Goal: Task Accomplishment & Management: Manage account settings

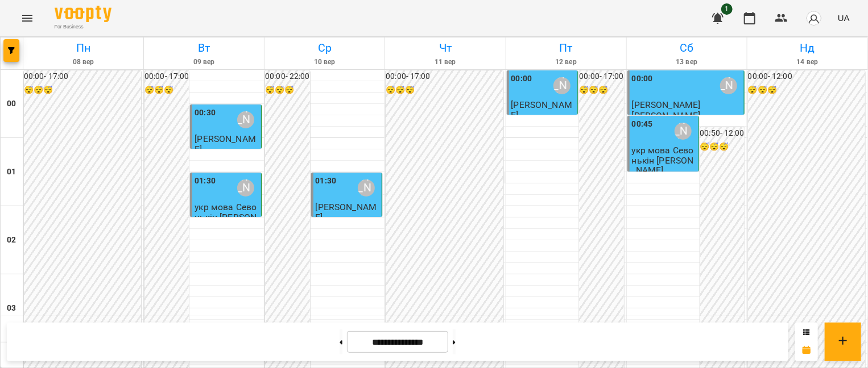
scroll to position [739, 0]
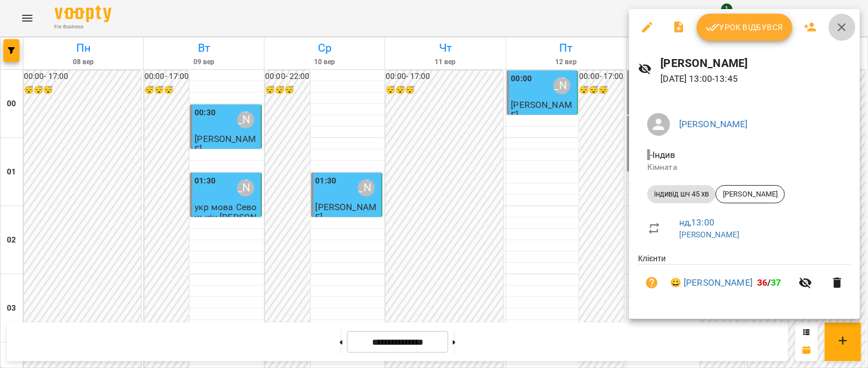
click at [841, 24] on icon "button" at bounding box center [842, 27] width 14 height 14
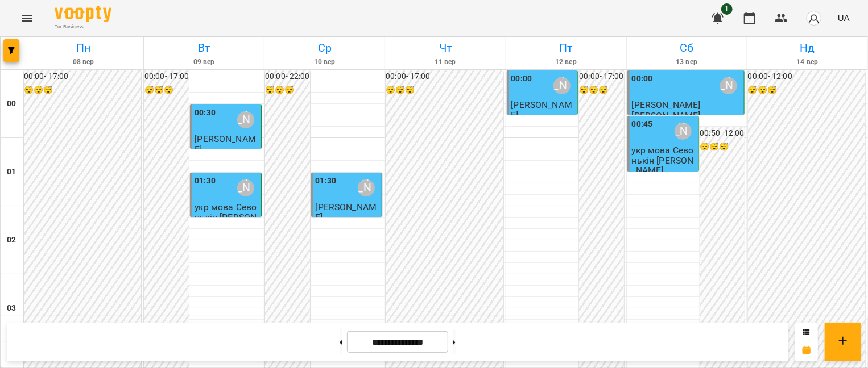
scroll to position [1194, 0]
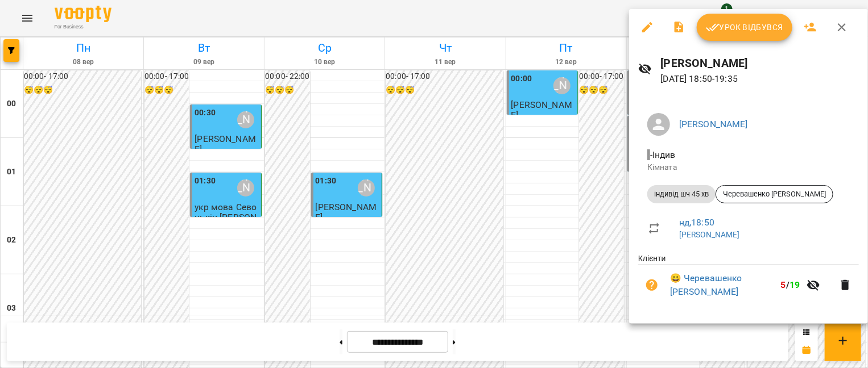
click at [837, 20] on icon "button" at bounding box center [842, 27] width 14 height 14
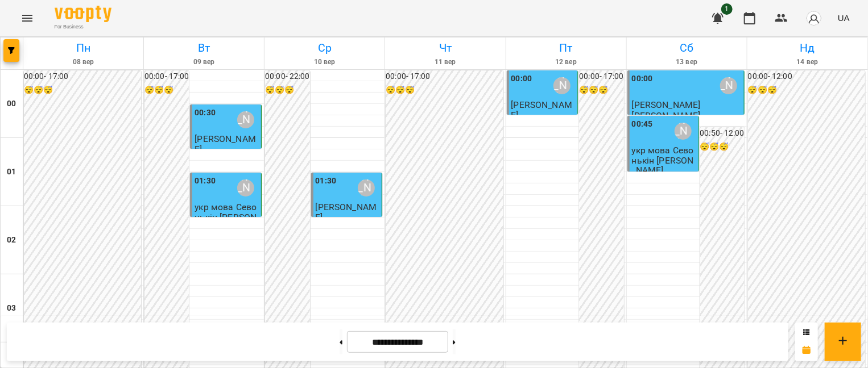
scroll to position [1364, 0]
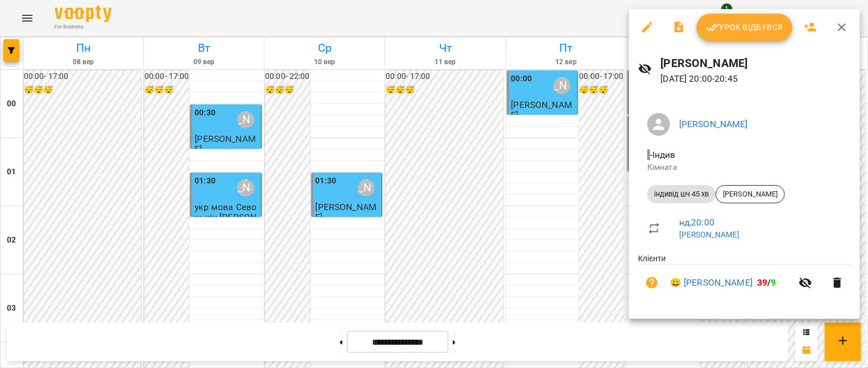
click at [839, 28] on icon "button" at bounding box center [842, 27] width 14 height 14
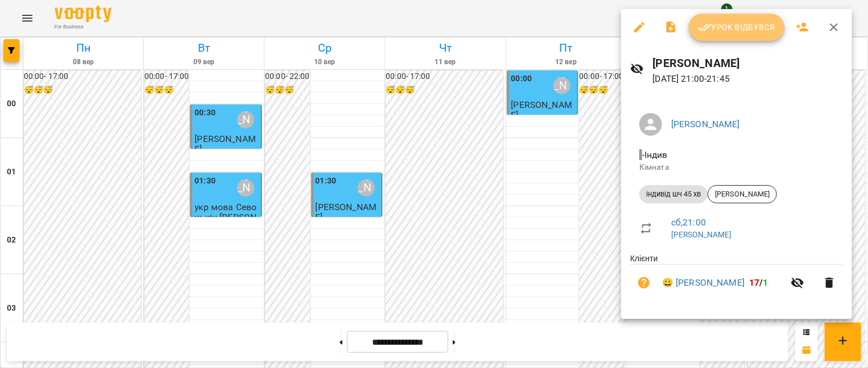
click at [756, 27] on span "Урок відбувся" at bounding box center [736, 27] width 77 height 14
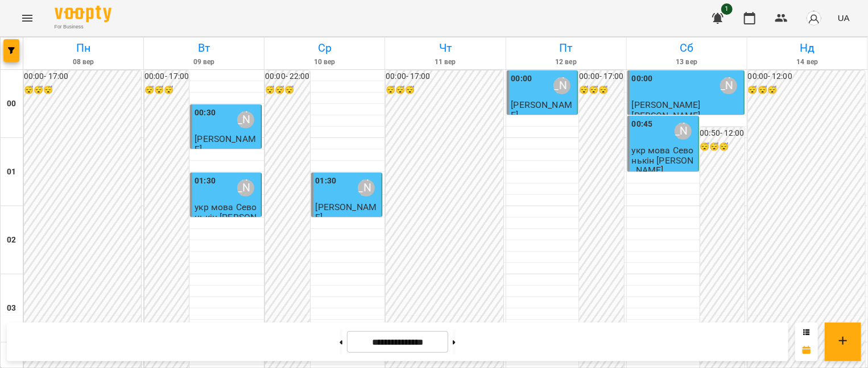
scroll to position [1194, 0]
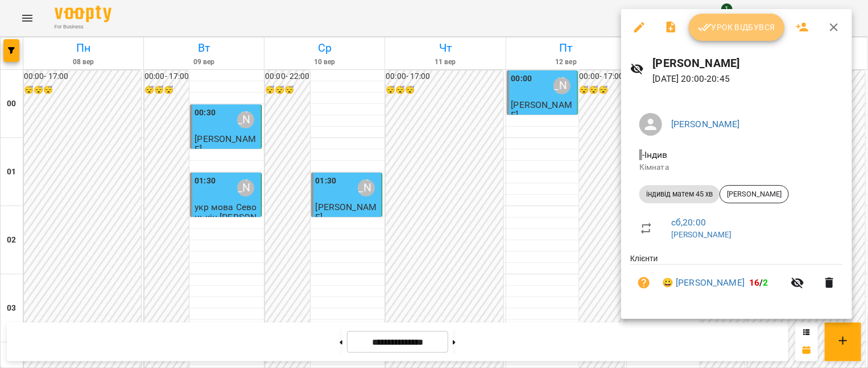
click at [726, 30] on span "Урок відбувся" at bounding box center [736, 27] width 77 height 14
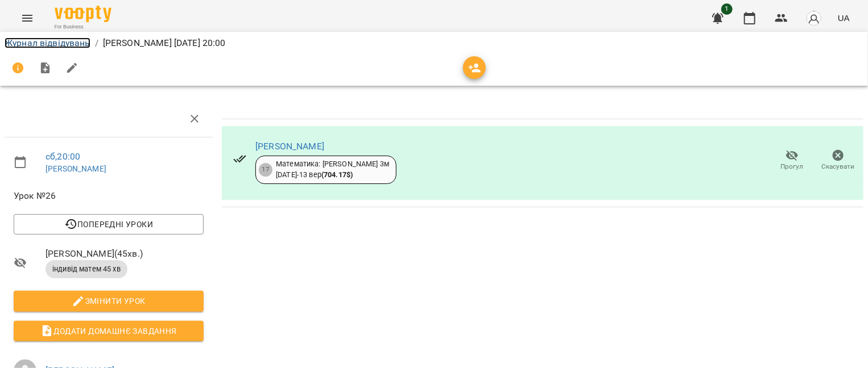
click at [52, 43] on link "Журнал відвідувань" at bounding box center [48, 43] width 86 height 11
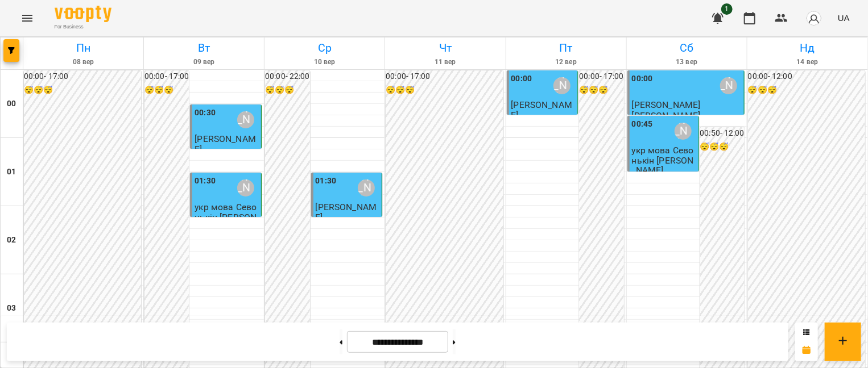
scroll to position [1251, 0]
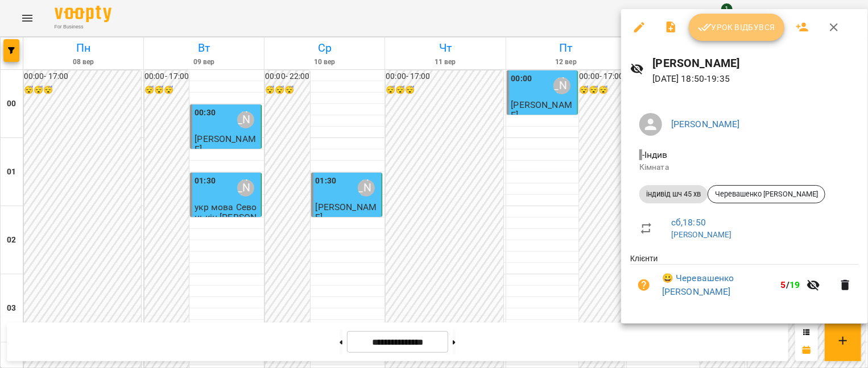
click at [728, 28] on span "Урок відбувся" at bounding box center [736, 27] width 77 height 14
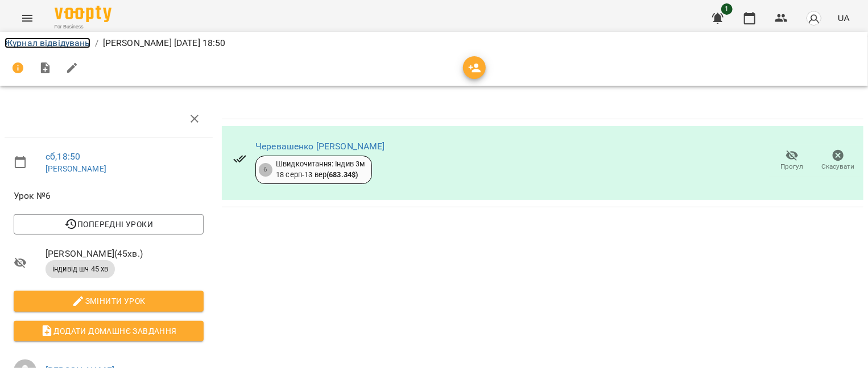
click at [36, 47] on link "Журнал відвідувань" at bounding box center [48, 43] width 86 height 11
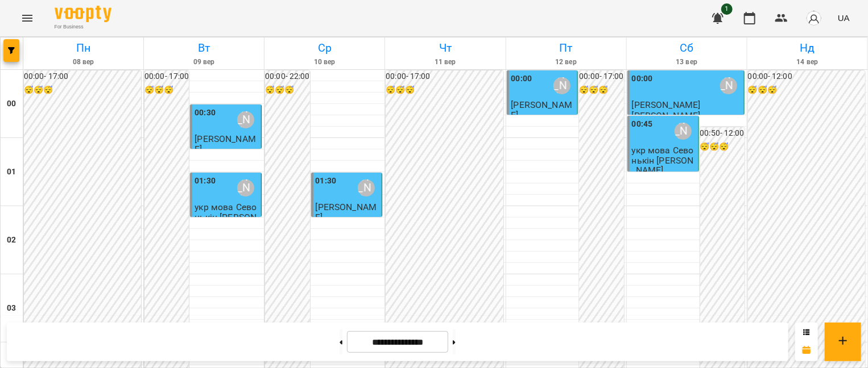
click at [213, 117] on div "00:30 [PERSON_NAME]" at bounding box center [226, 120] width 64 height 26
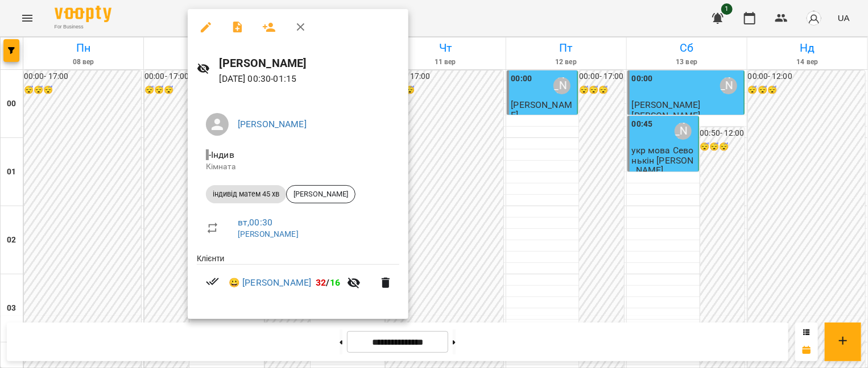
click at [432, 189] on div at bounding box center [434, 184] width 868 height 368
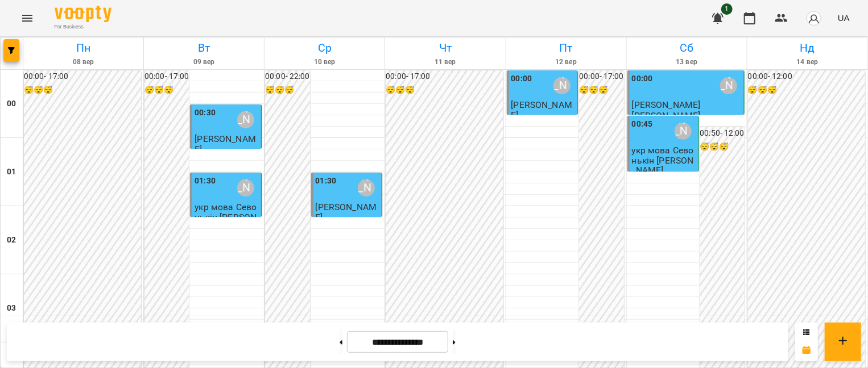
scroll to position [853, 0]
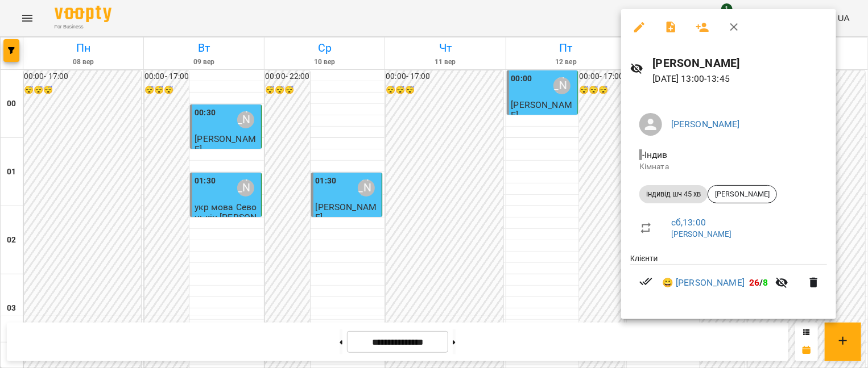
click at [736, 27] on icon "button" at bounding box center [734, 27] width 14 height 14
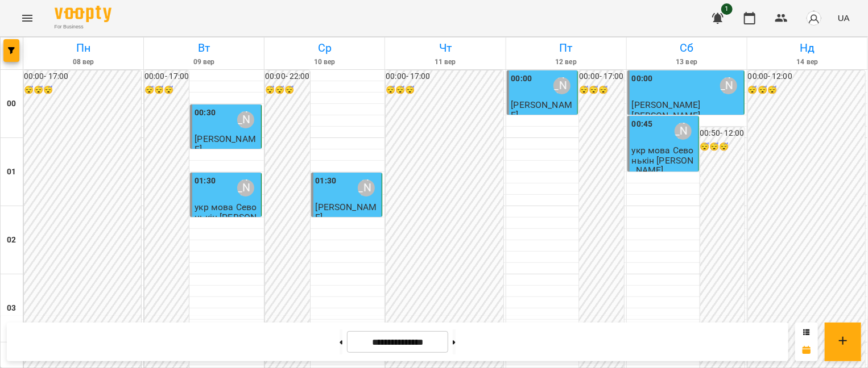
scroll to position [1251, 0]
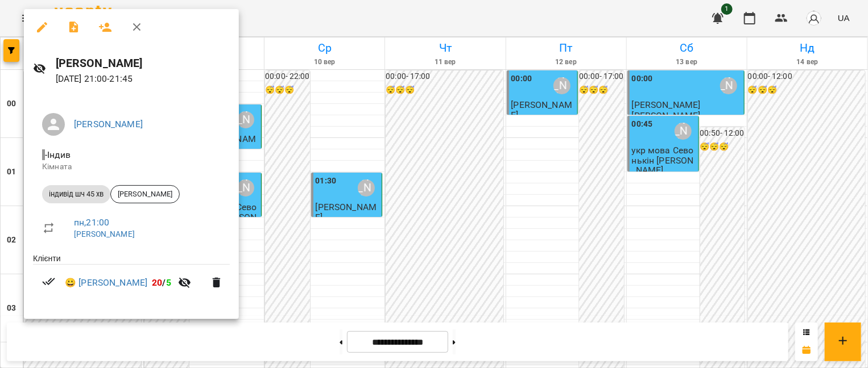
click at [138, 26] on icon "button" at bounding box center [137, 27] width 8 height 8
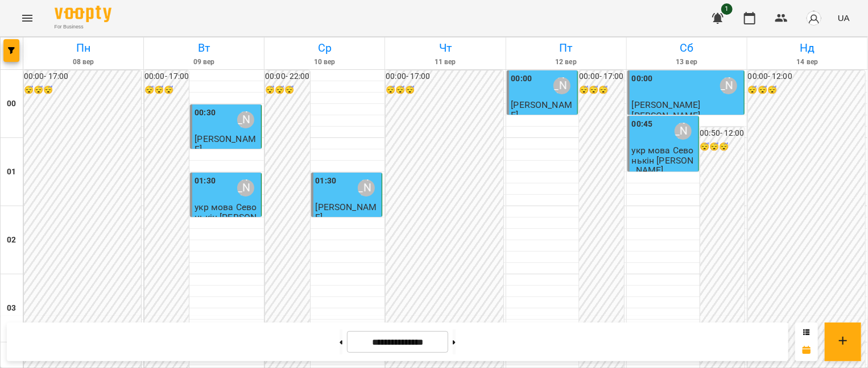
scroll to position [1389, 0]
click at [455, 341] on icon at bounding box center [454, 343] width 3 height 4
type input "**********"
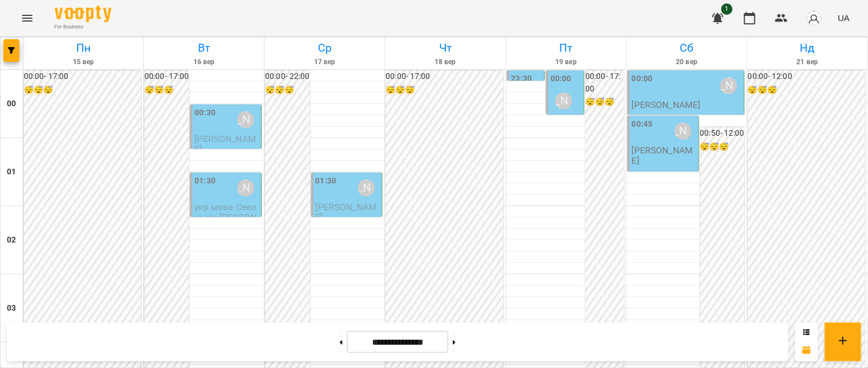
scroll to position [1276, 0]
